Goal: Task Accomplishment & Management: Use online tool/utility

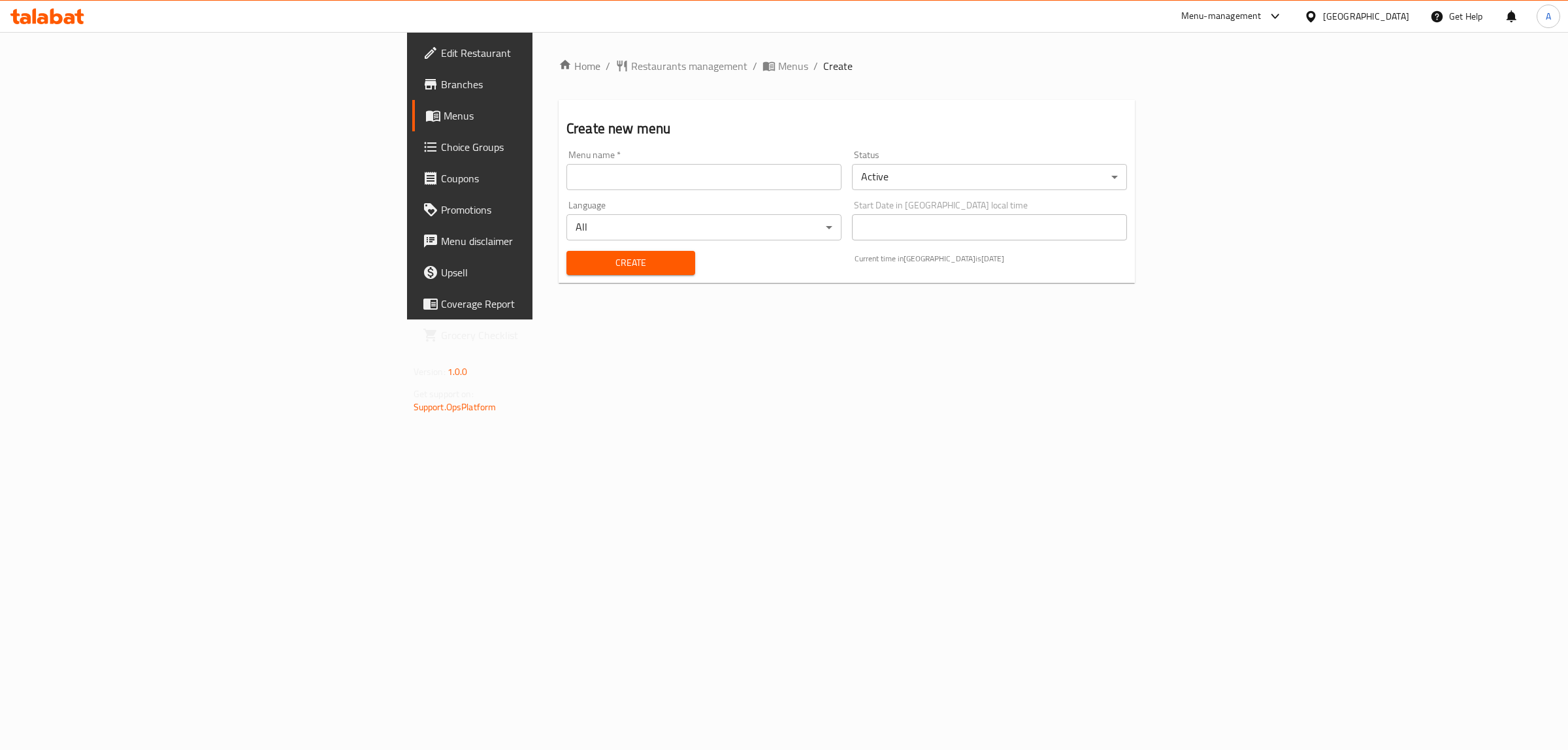
click at [567, 170] on input "text" at bounding box center [704, 176] width 275 height 26
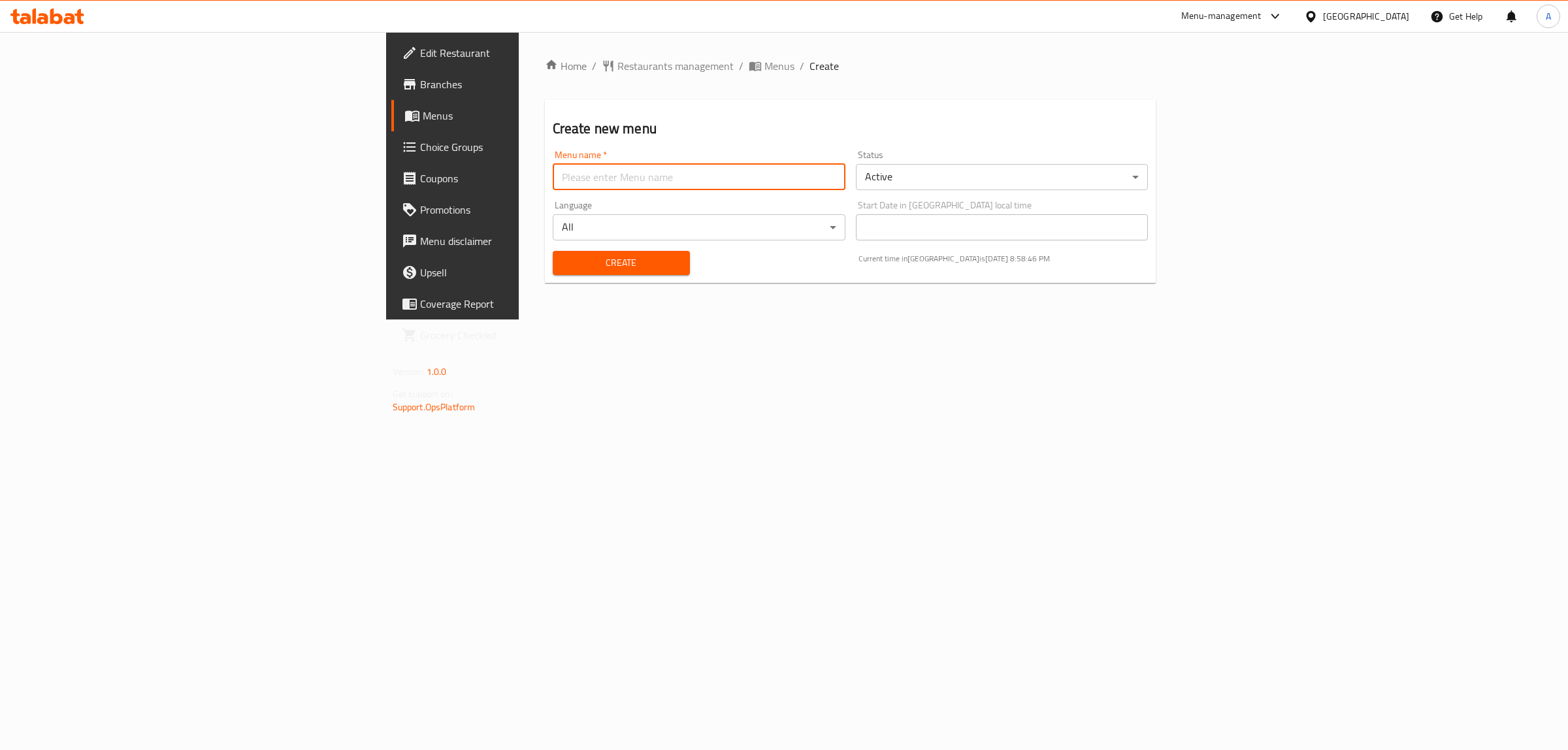
type input "1"
click at [553, 273] on button "Create" at bounding box center [622, 263] width 137 height 24
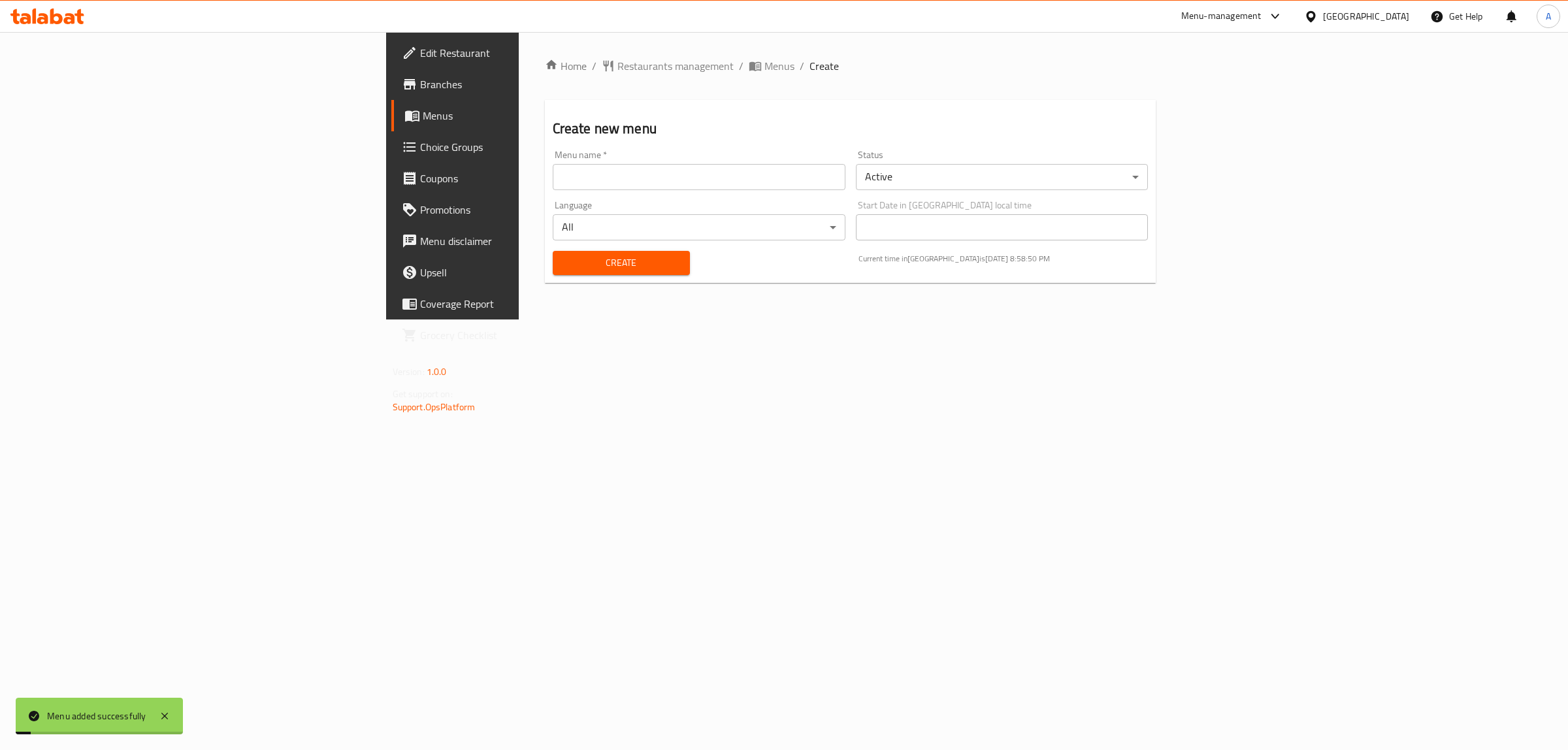
click at [423, 115] on span "Menus" at bounding box center [530, 115] width 215 height 16
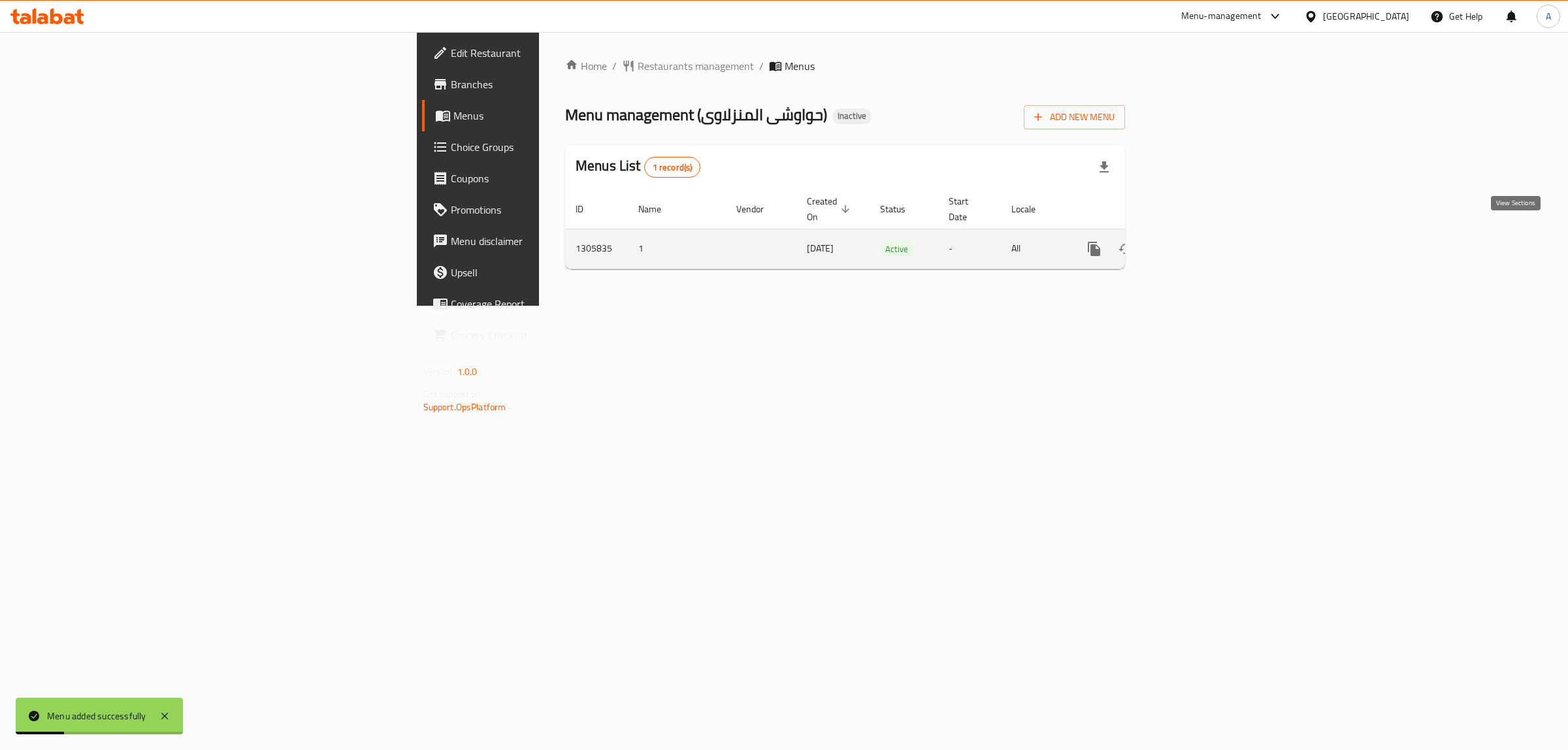
click at [1205, 237] on link "enhanced table" at bounding box center [1188, 249] width 31 height 31
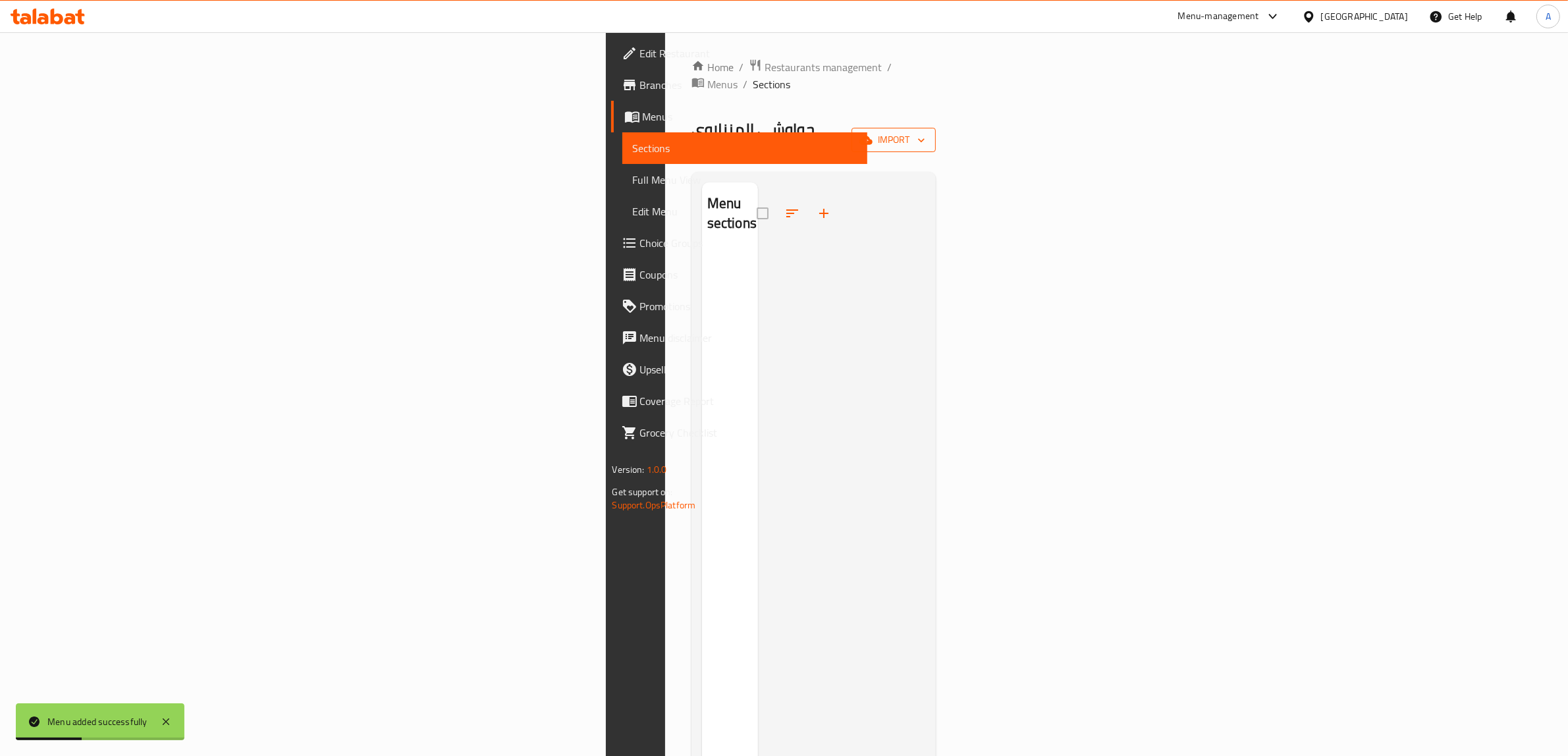
click at [925, 132] on span "import" at bounding box center [894, 140] width 63 height 16
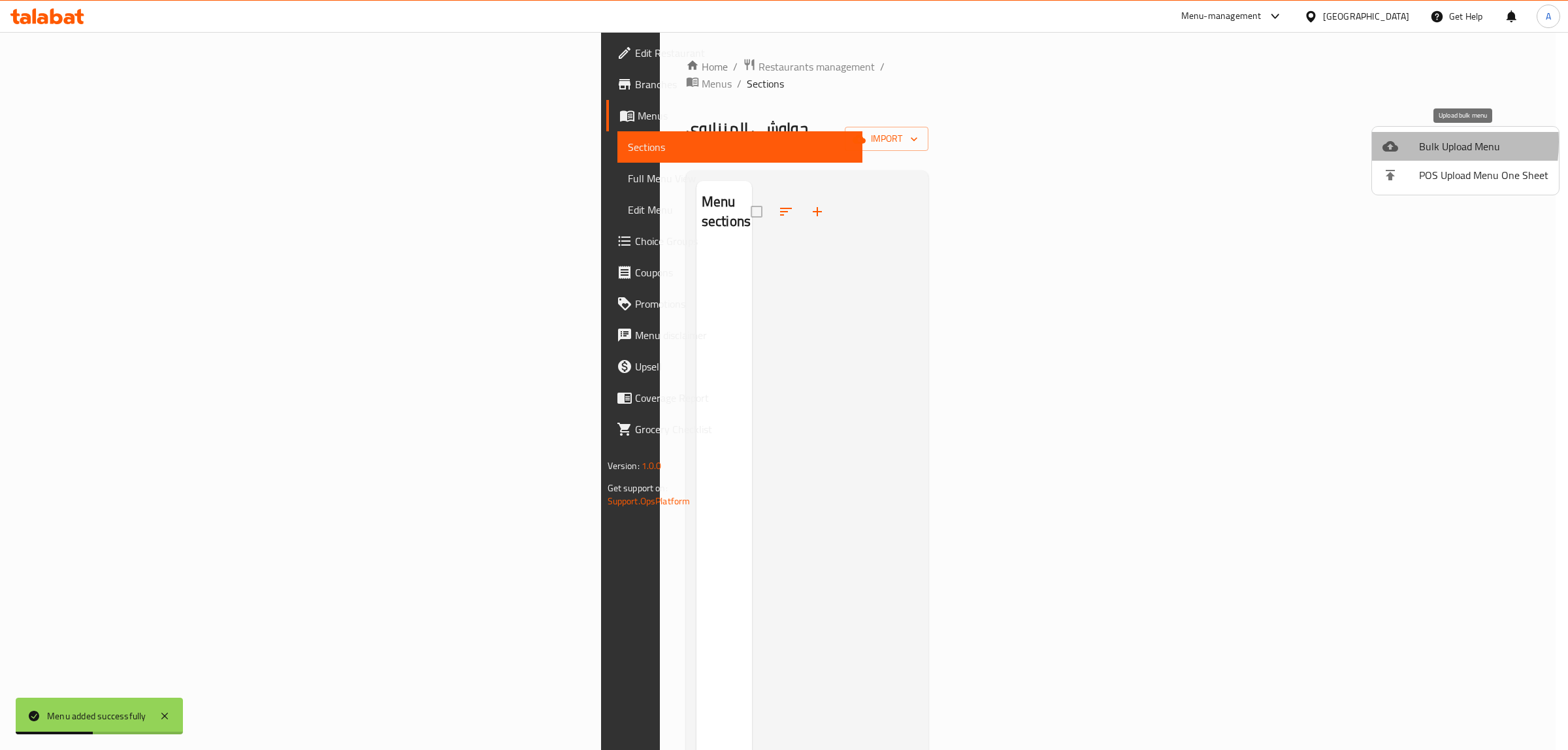
click at [1398, 141] on icon at bounding box center [1390, 146] width 16 height 16
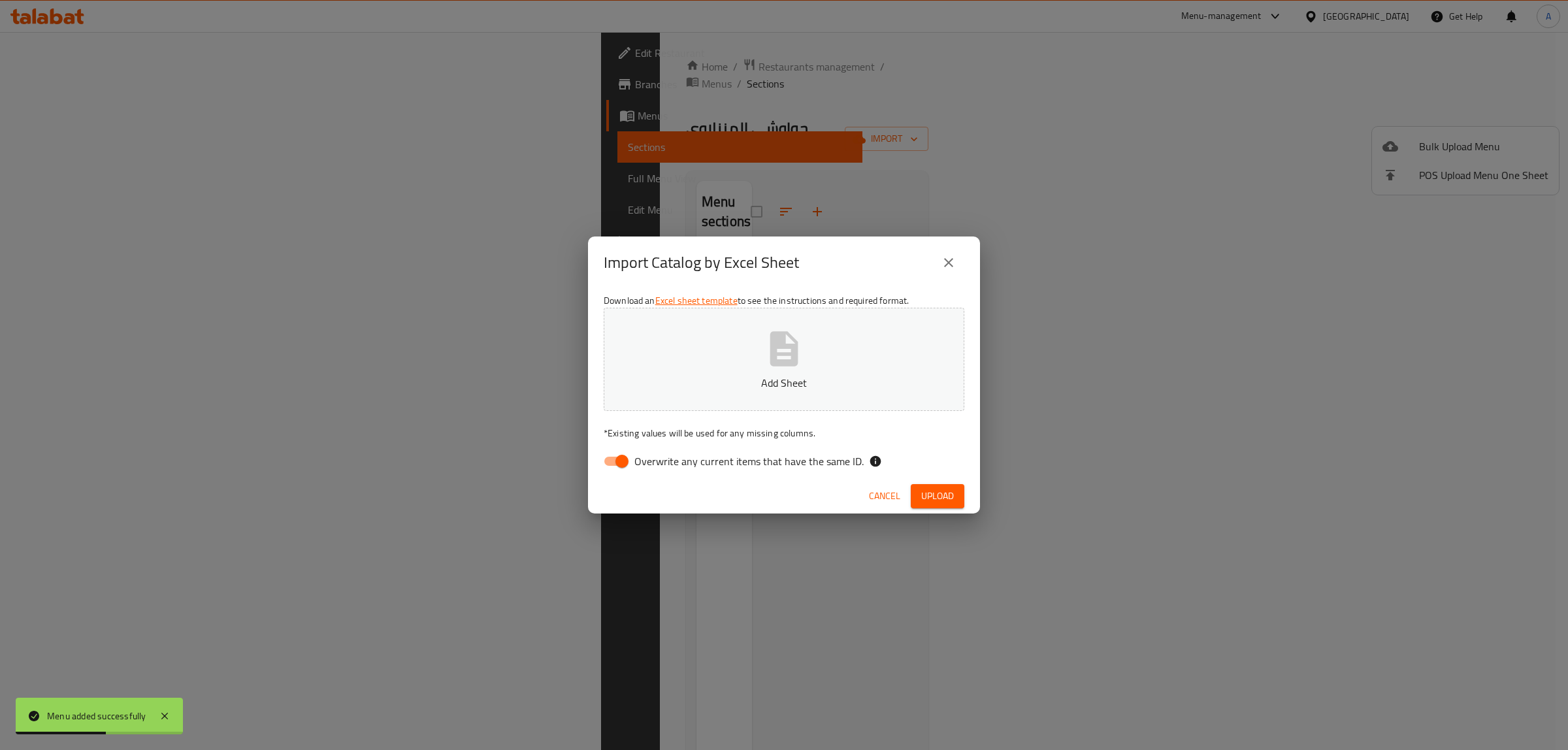
click at [676, 458] on span "Overwrite any current items that have the same ID." at bounding box center [749, 461] width 229 height 16
click at [660, 458] on input "Overwrite any current items that have the same ID." at bounding box center [622, 461] width 74 height 25
checkbox input "false"
click at [685, 371] on button "Add Sheet" at bounding box center [784, 359] width 360 height 103
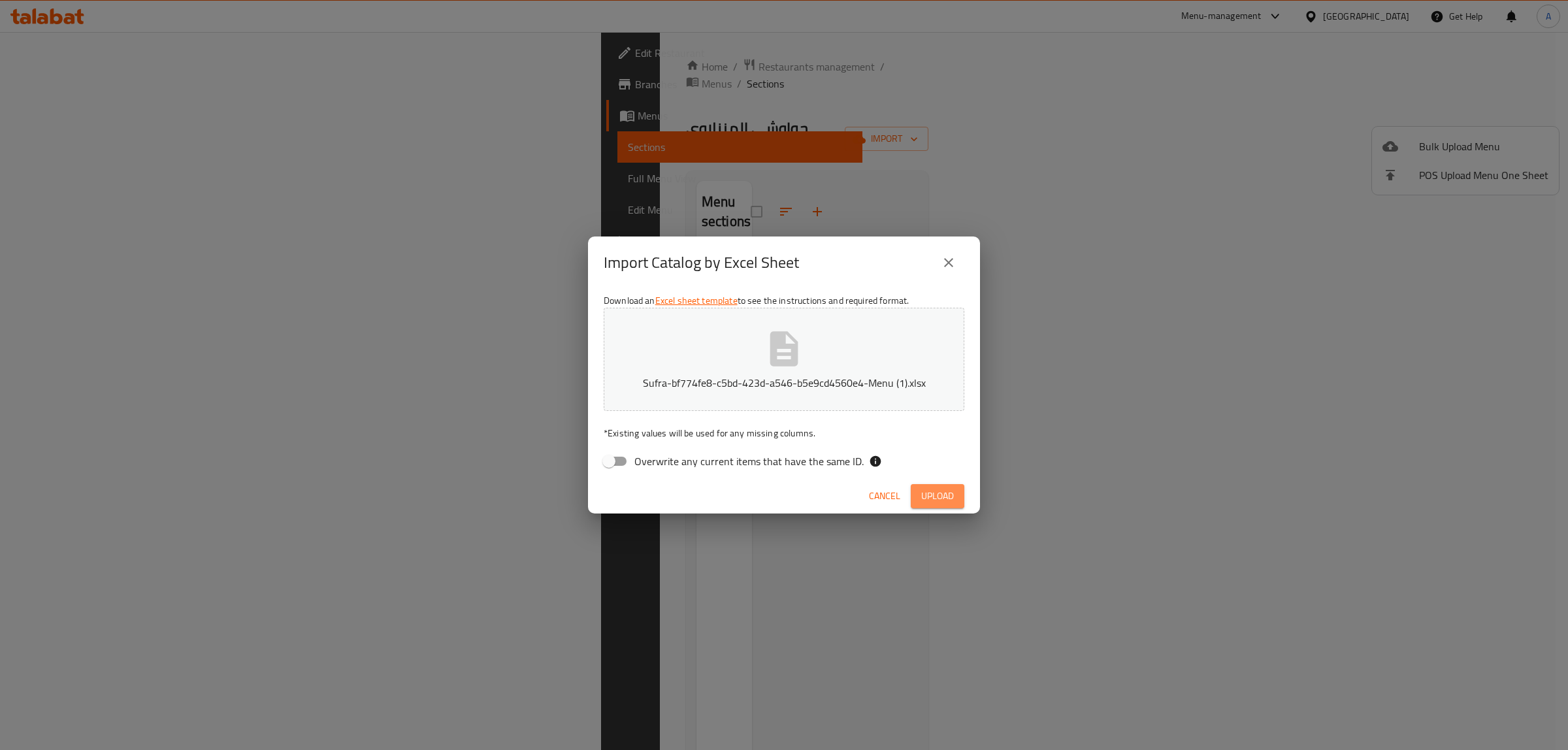
click at [948, 501] on span "Upload" at bounding box center [938, 496] width 33 height 16
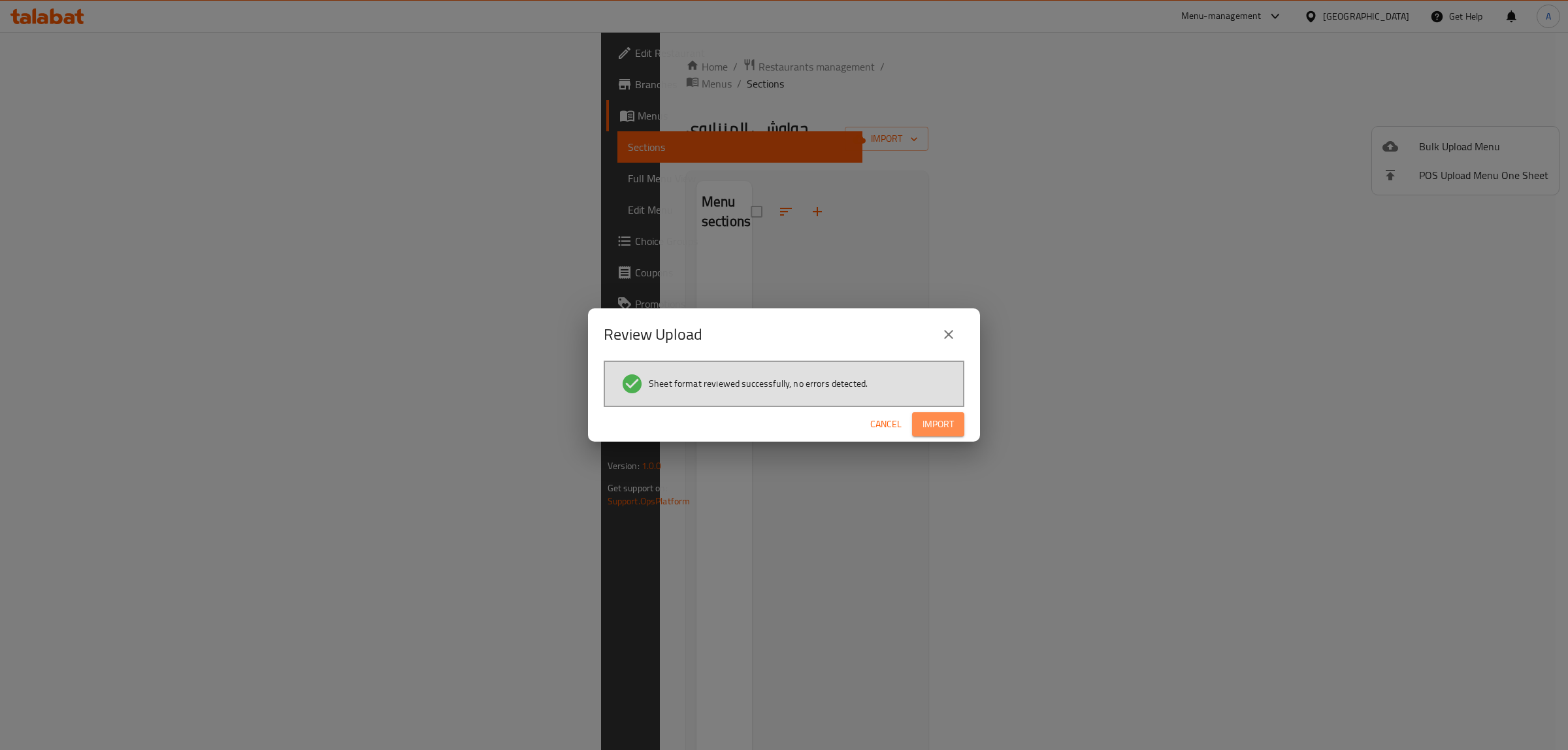
click at [946, 418] on span "Import" at bounding box center [938, 424] width 31 height 16
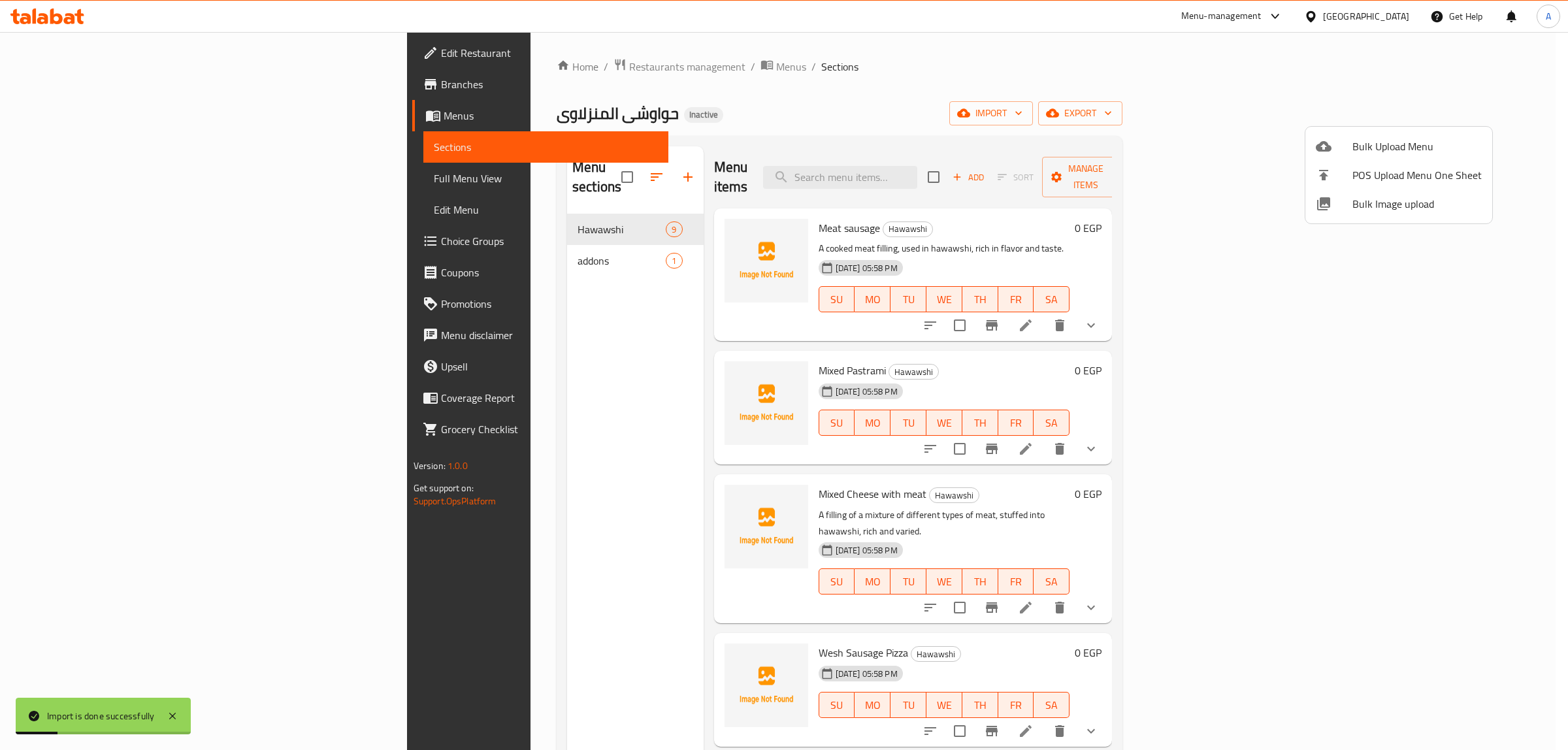
click at [98, 175] on div at bounding box center [784, 375] width 1568 height 750
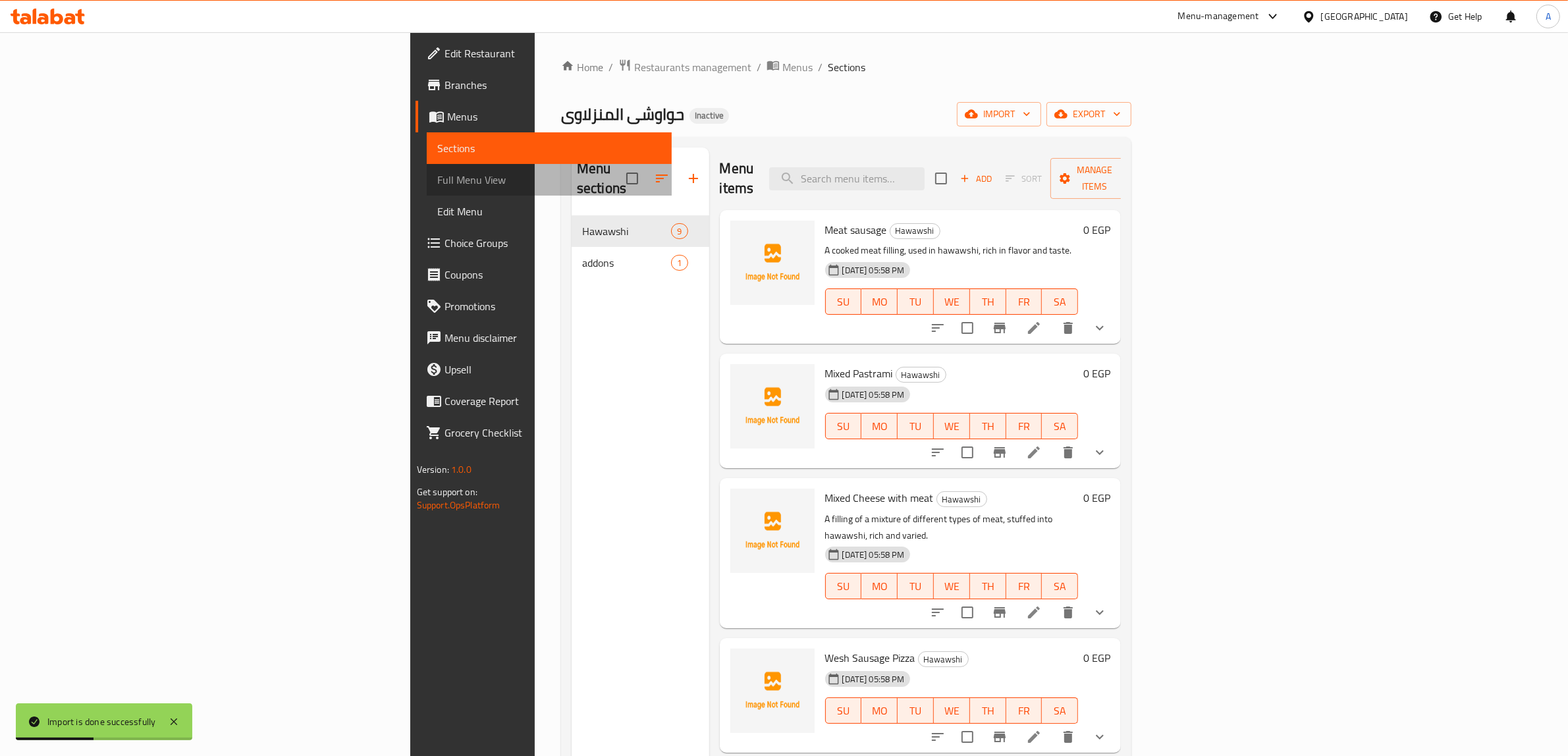
click at [437, 176] on span "Full Menu View" at bounding box center [549, 179] width 224 height 16
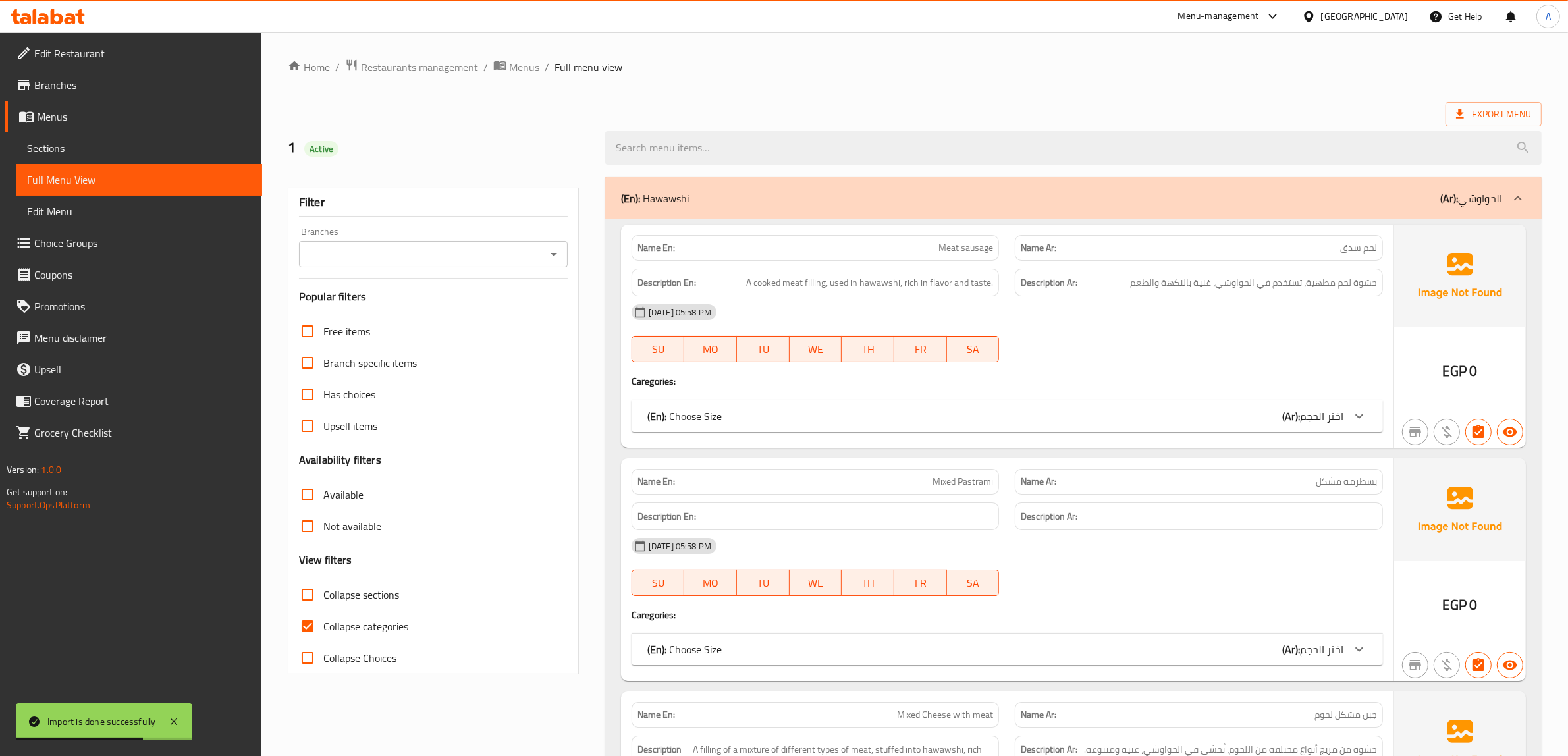
click at [336, 629] on span "Collapse categories" at bounding box center [365, 626] width 85 height 16
click at [323, 629] on input "Collapse categories" at bounding box center [308, 626] width 32 height 32
checkbox input "false"
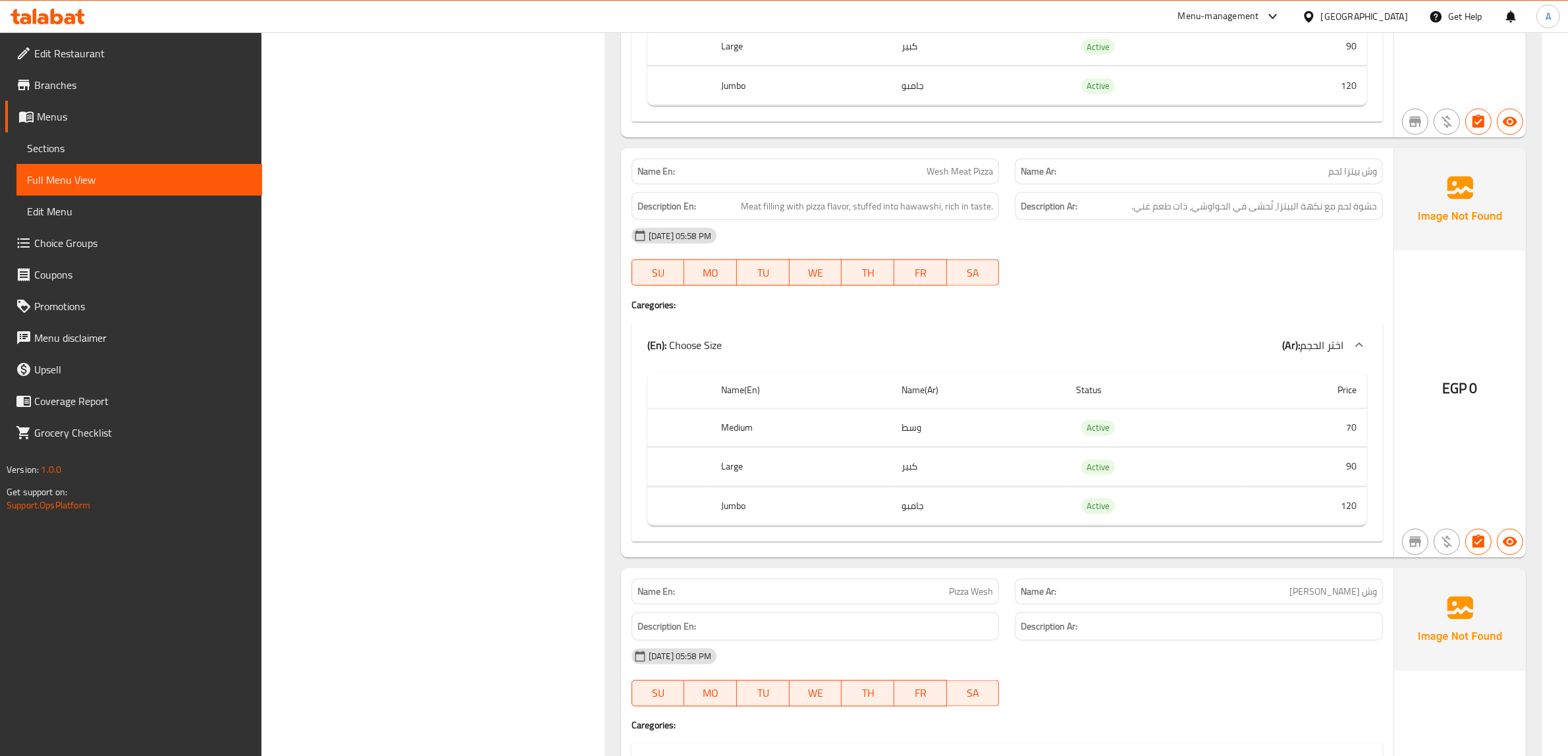
scroll to position [1892, 0]
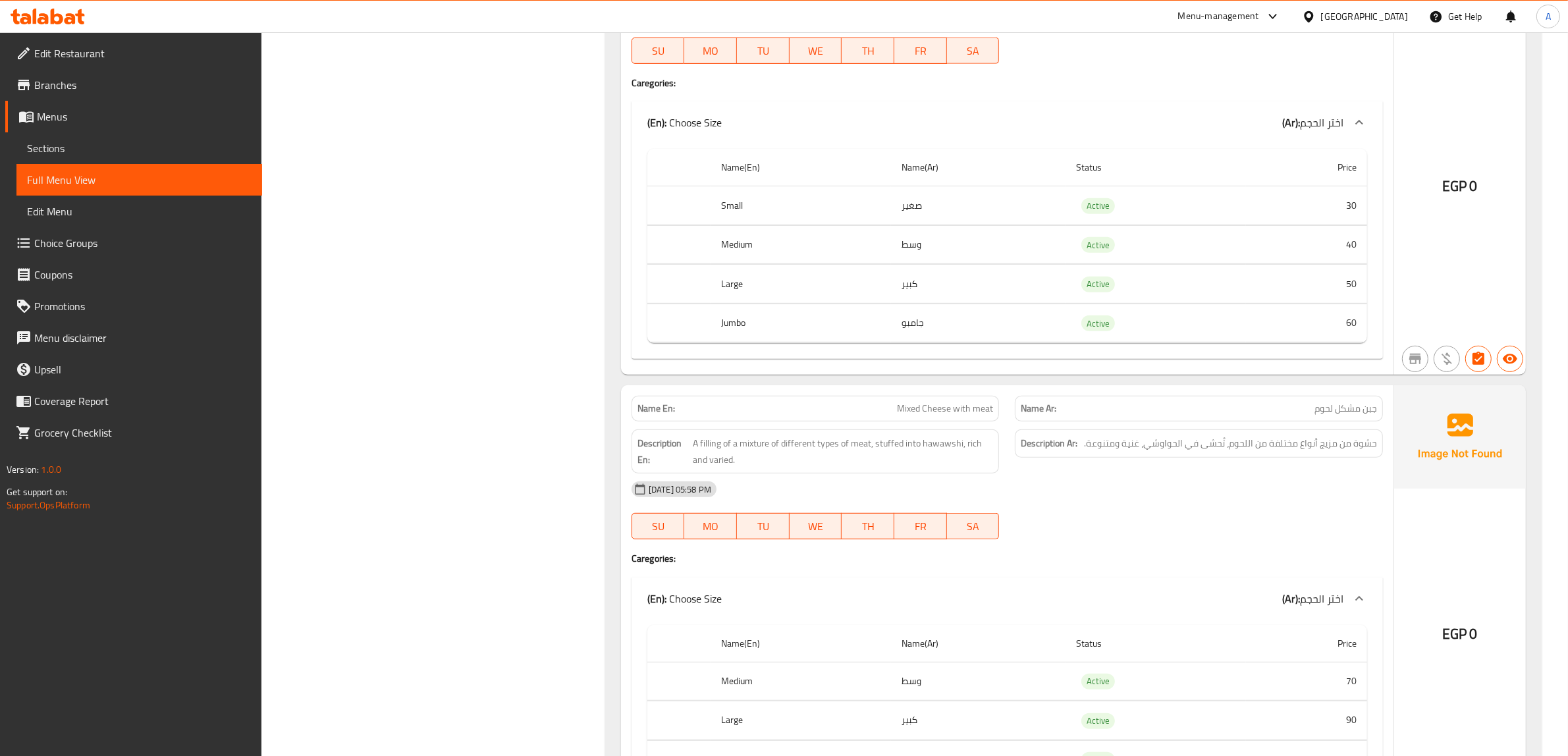
scroll to position [823, 0]
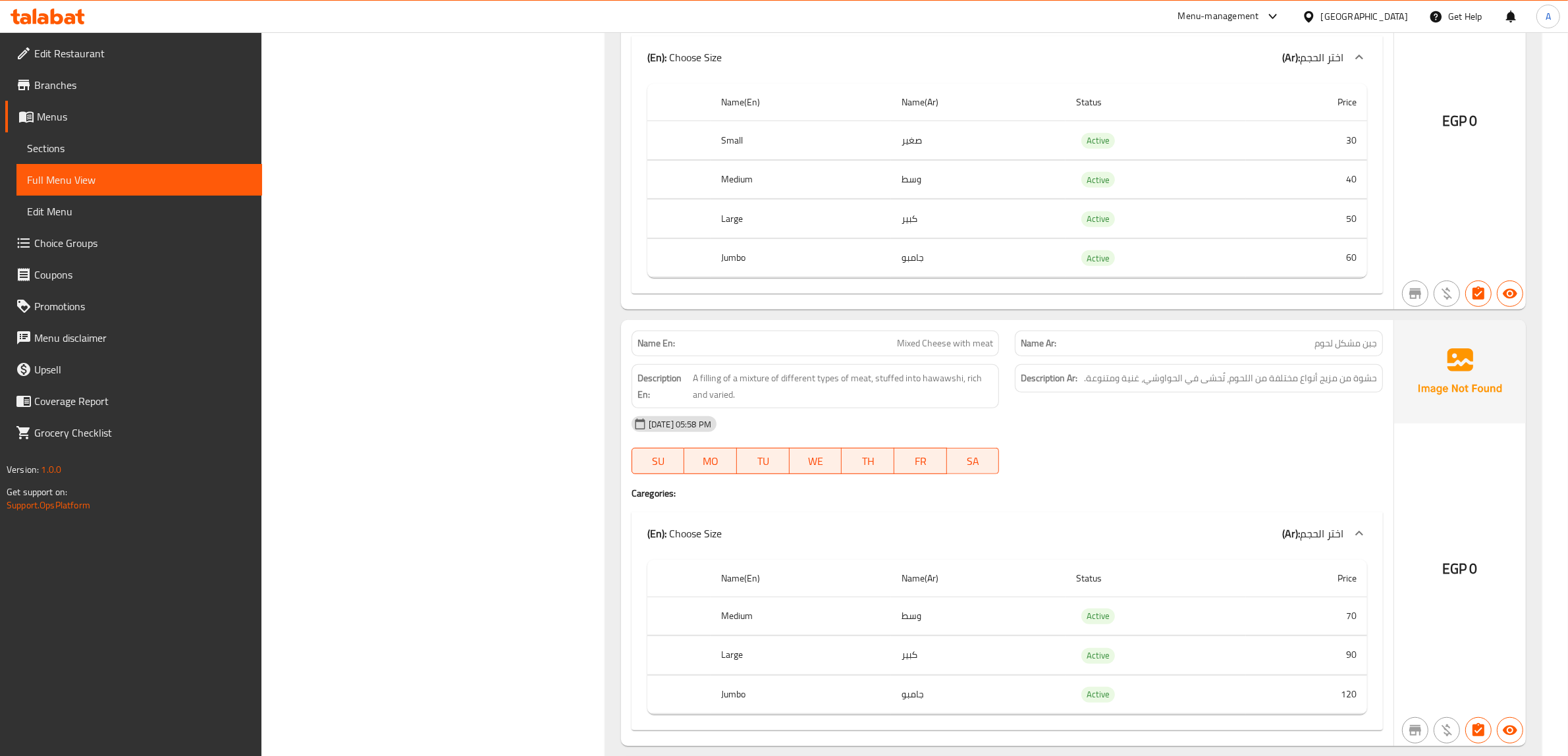
click at [1081, 430] on div "[DATE] 05:58 PM" at bounding box center [1007, 424] width 767 height 32
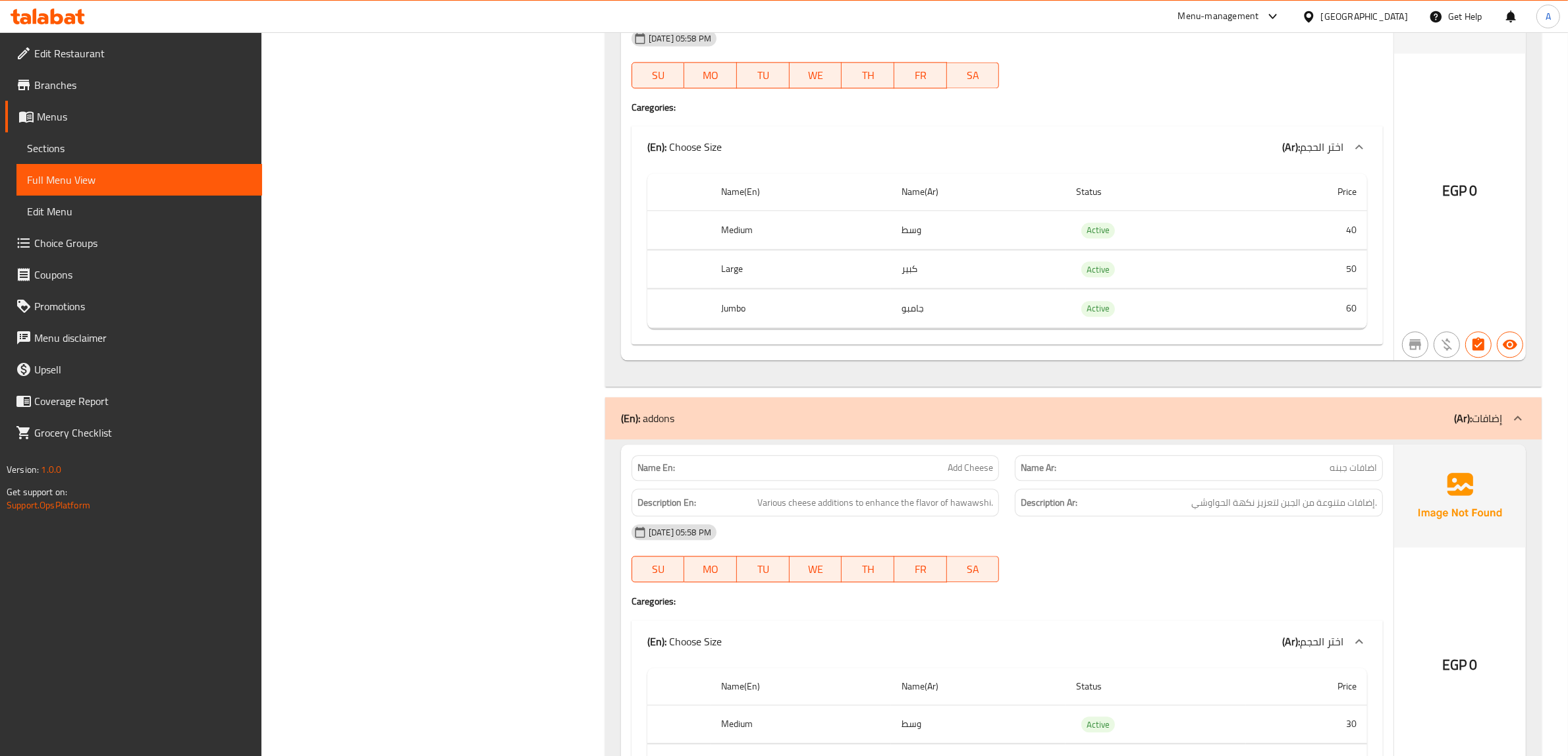
scroll to position [3785, 0]
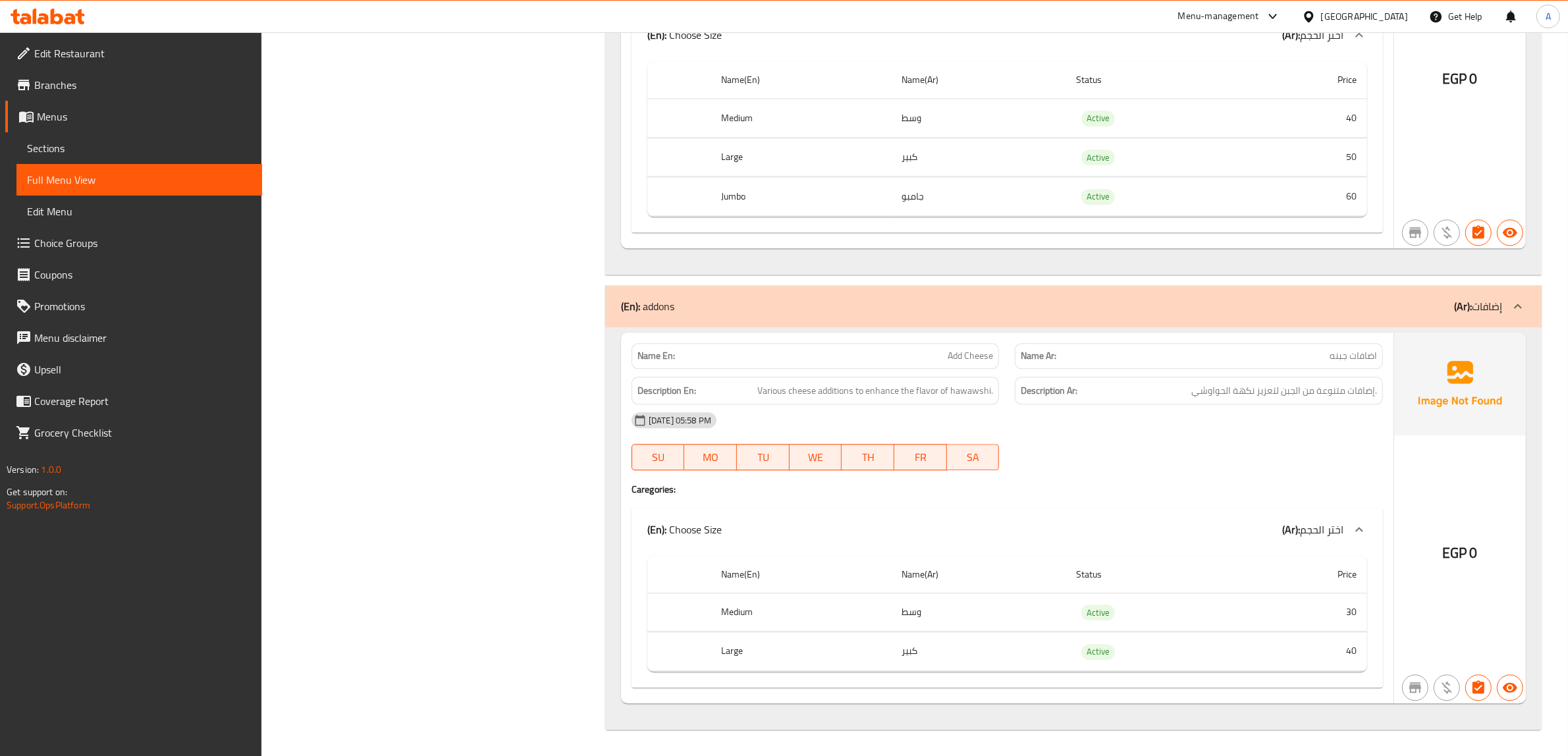
scroll to position [3908, 0]
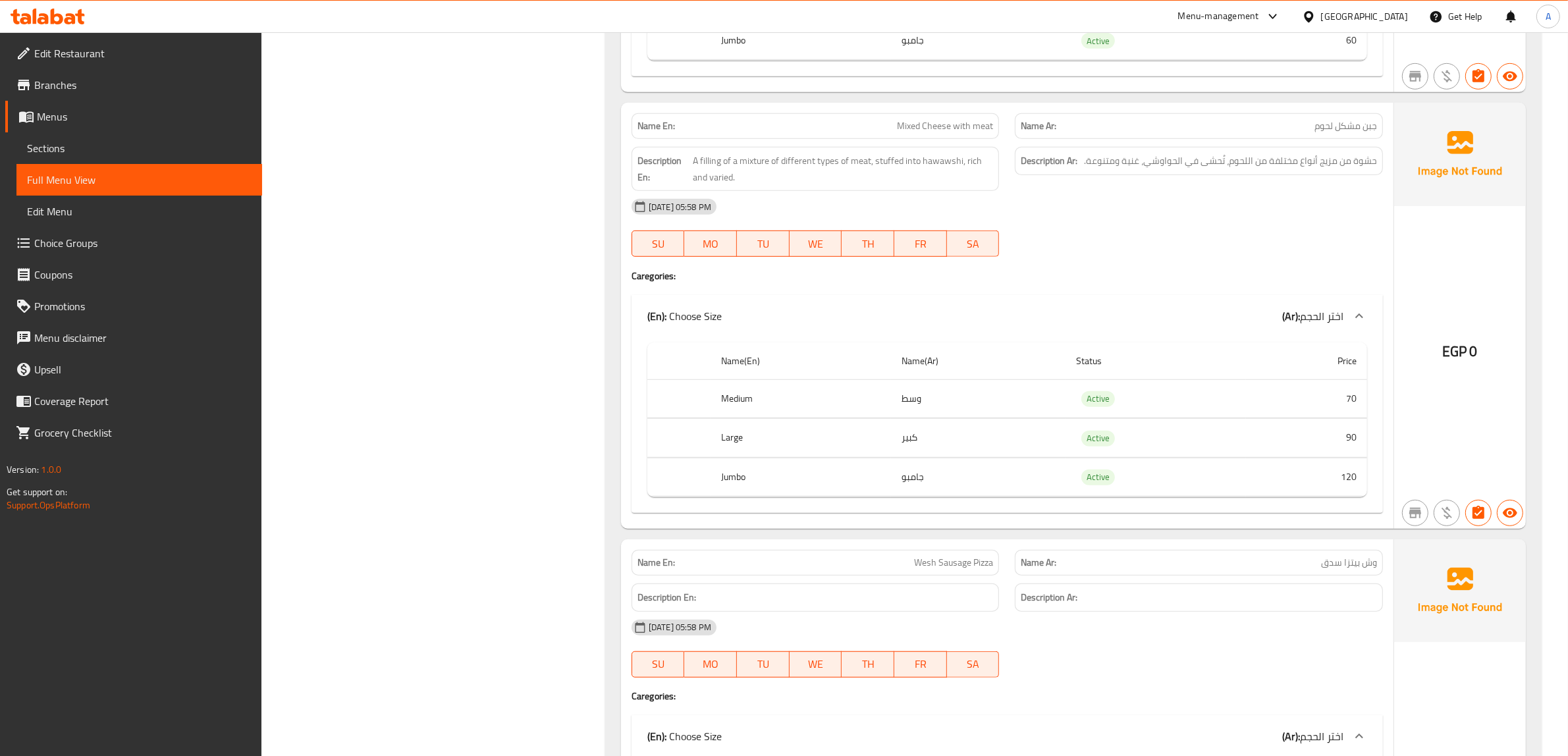
scroll to position [988, 0]
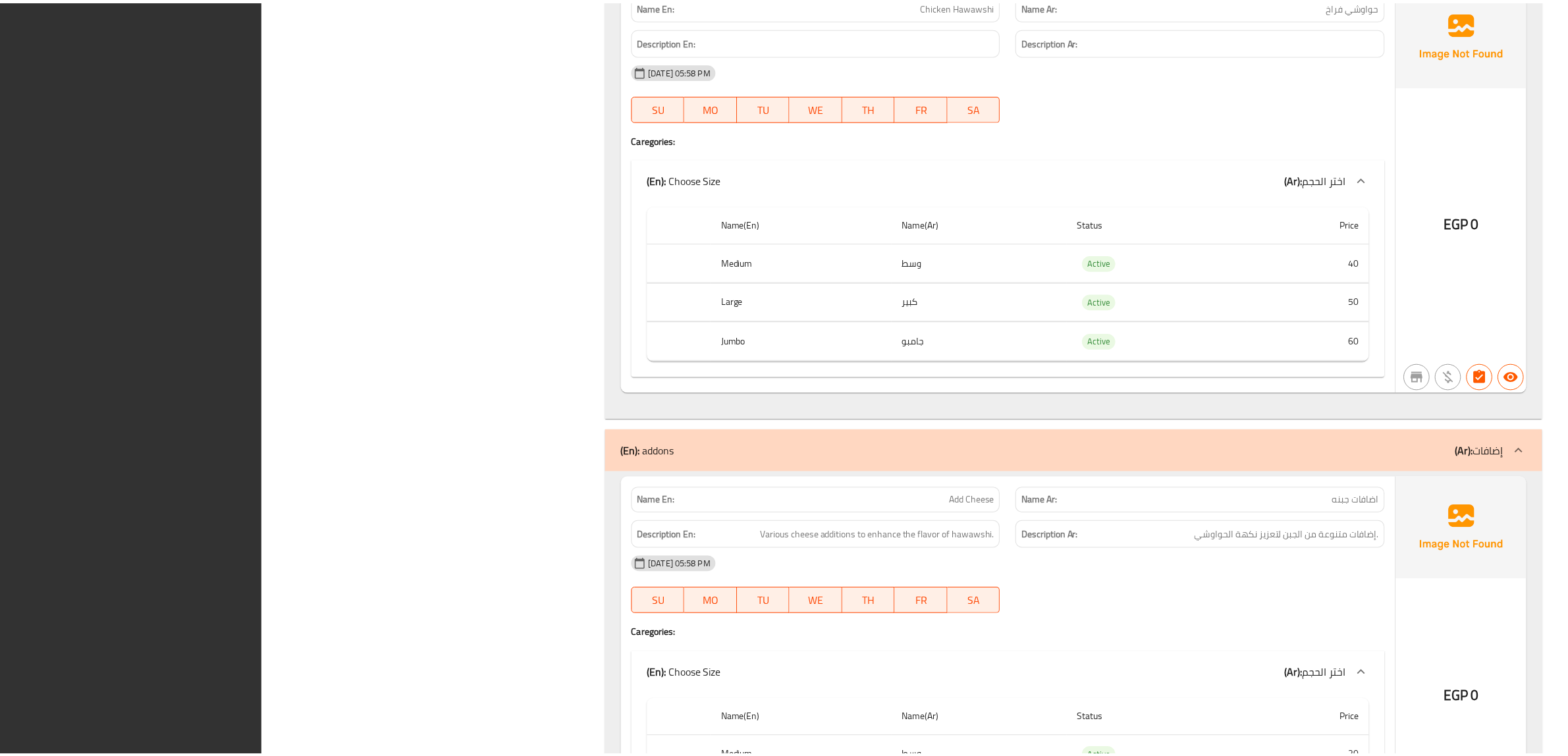
scroll to position [3908, 0]
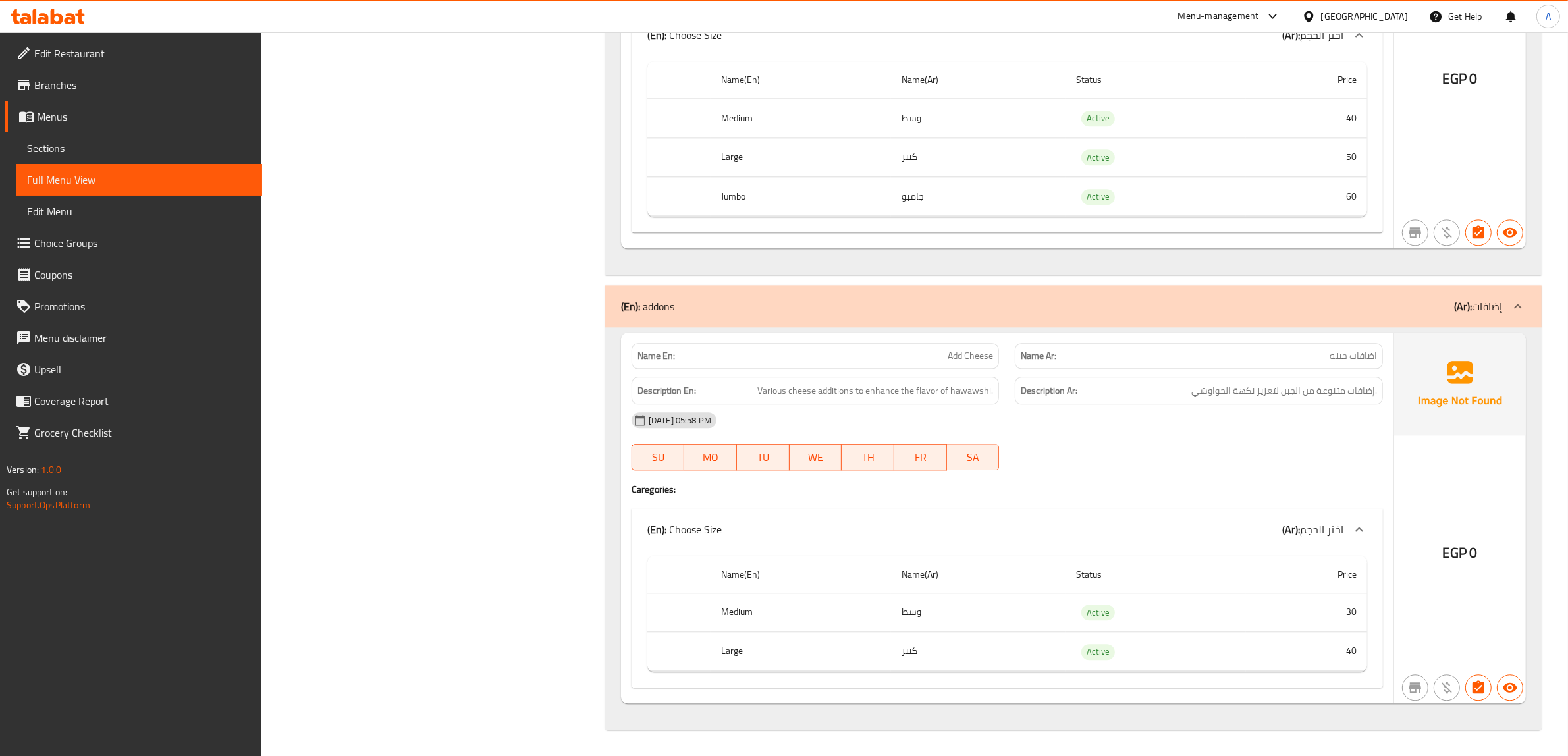
drag, startPoint x: 126, startPoint y: 61, endPoint x: 132, endPoint y: 51, distance: 11.7
click at [126, 60] on span "Edit Restaurant" at bounding box center [143, 53] width 218 height 16
